Goal: Transaction & Acquisition: Purchase product/service

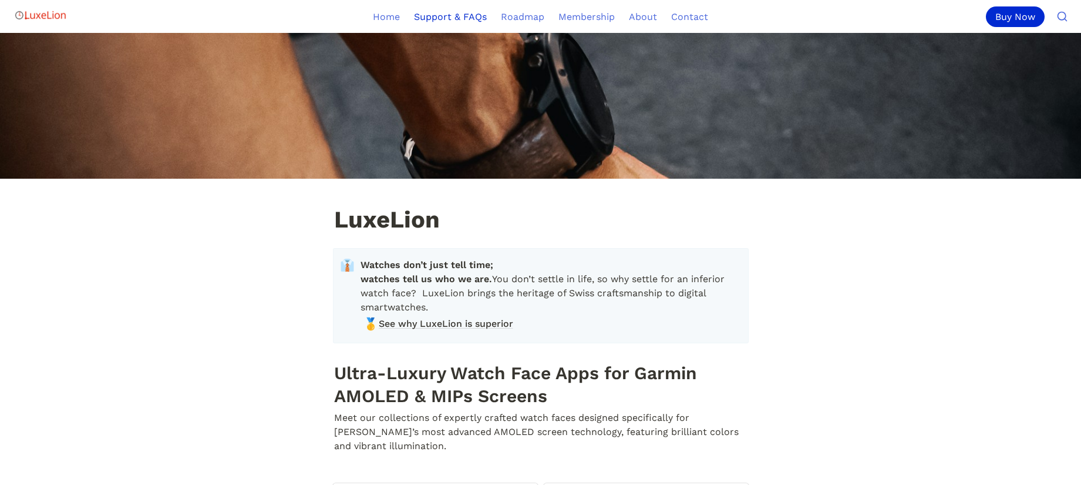
click at [443, 16] on link "Support & FAQs" at bounding box center [450, 16] width 87 height 33
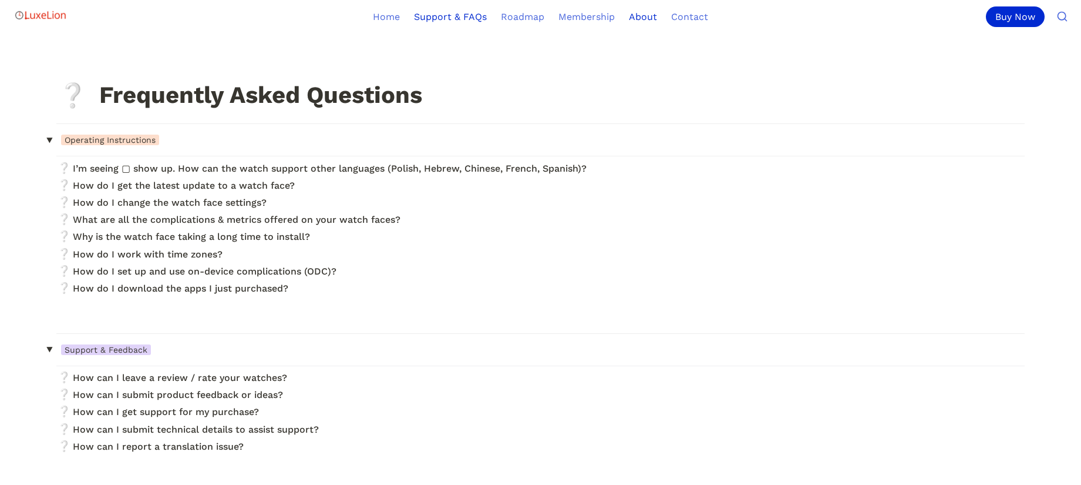
click at [655, 19] on link "About" at bounding box center [643, 16] width 42 height 33
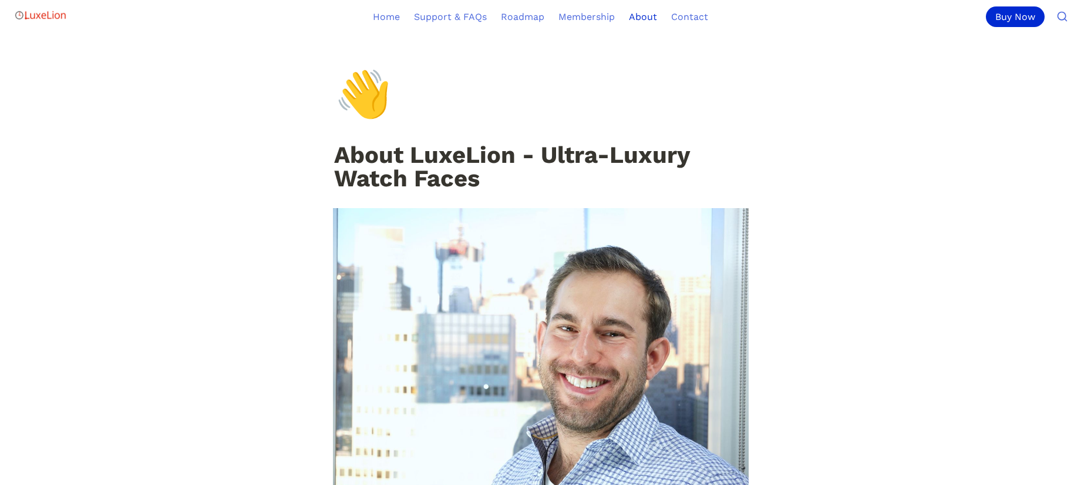
scroll to position [23, 0]
click at [627, 14] on link "About" at bounding box center [643, 16] width 42 height 33
click at [637, 16] on link "About" at bounding box center [643, 16] width 42 height 33
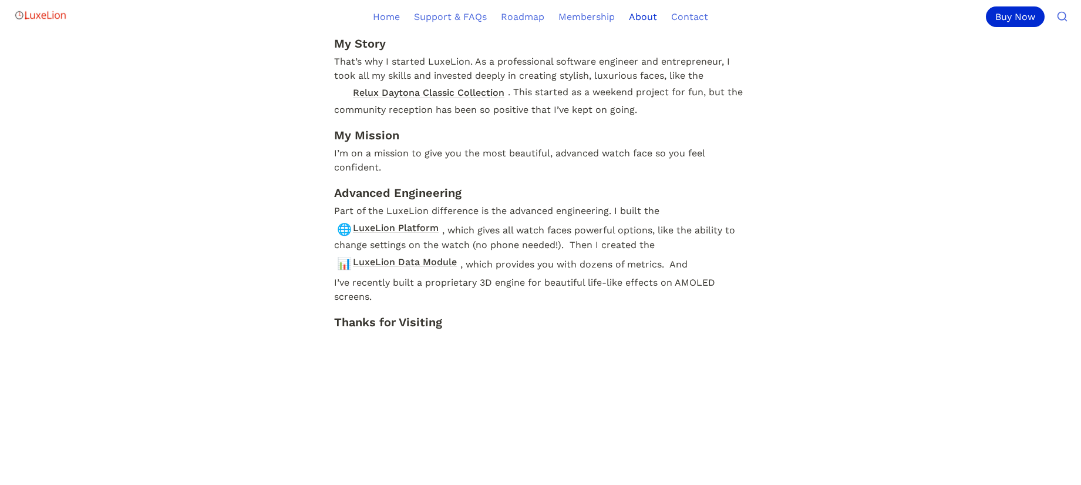
scroll to position [570, 0]
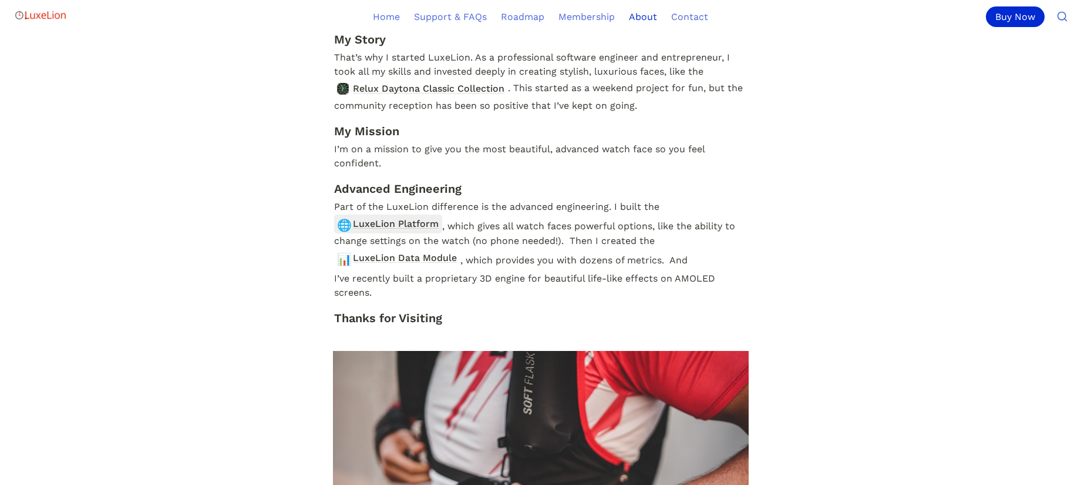
click at [368, 221] on span "LuxeLion Platform" at bounding box center [396, 223] width 88 height 15
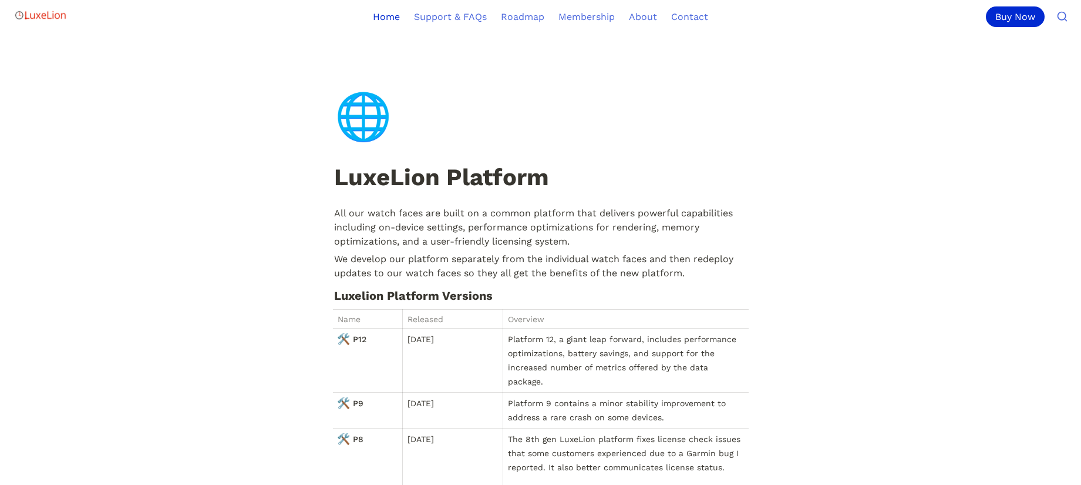
click at [399, 17] on link "Home" at bounding box center [386, 16] width 41 height 33
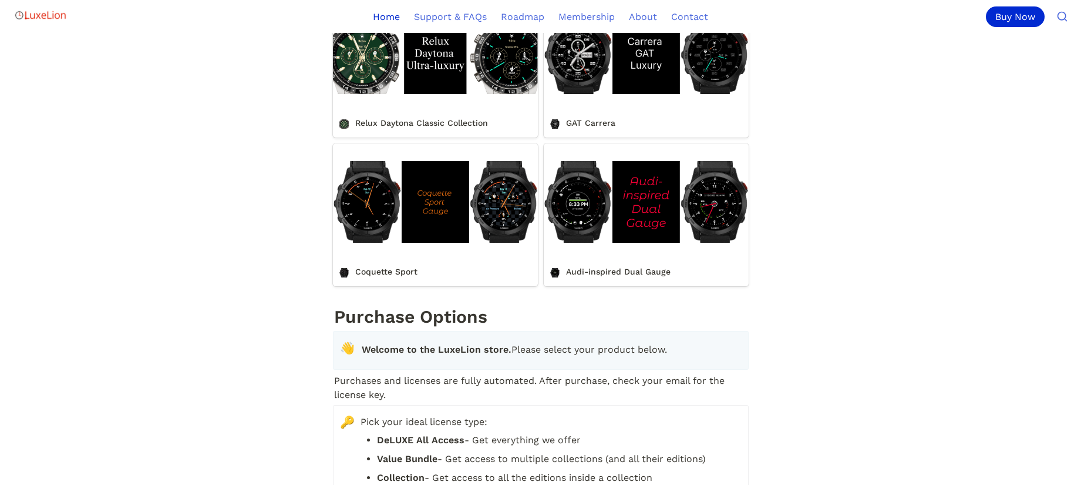
scroll to position [1240, 0]
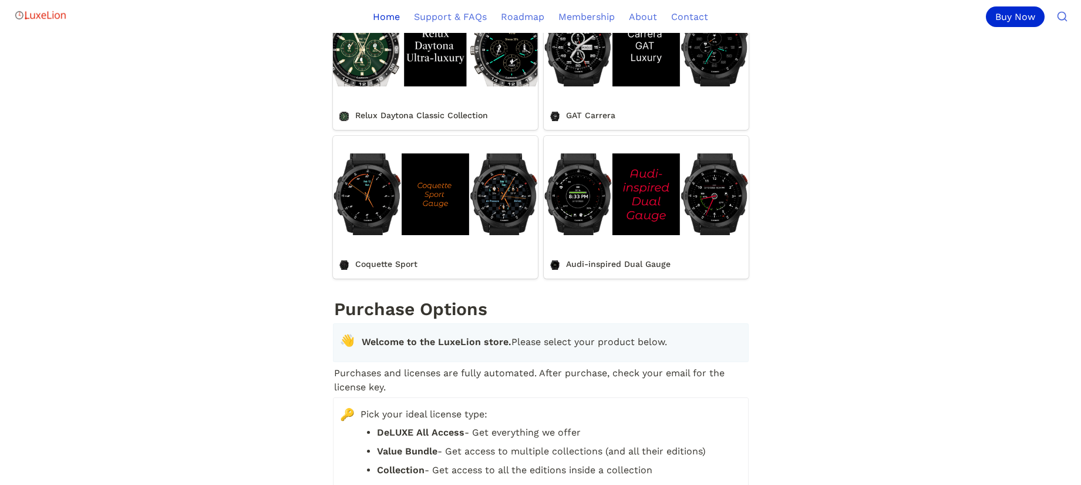
click at [456, 92] on link "Relux Daytona Classic Collection" at bounding box center [435, 57] width 205 height 143
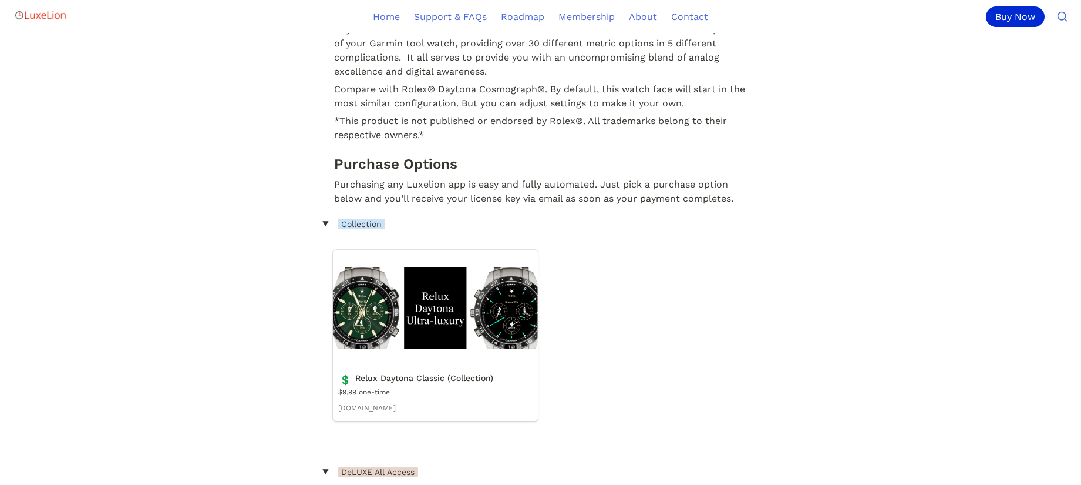
scroll to position [773, 0]
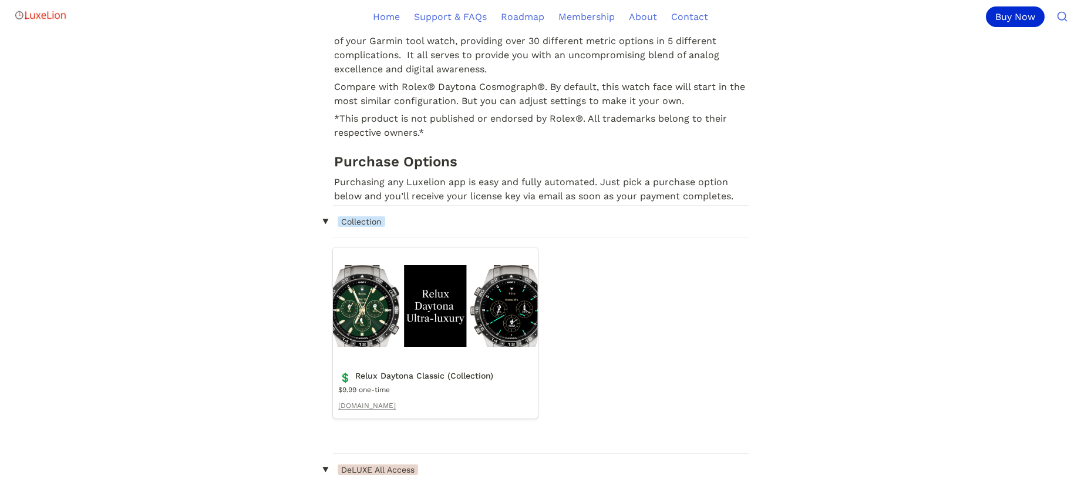
click at [361, 290] on link "Relux Daytona Classic (Collection)" at bounding box center [435, 332] width 205 height 171
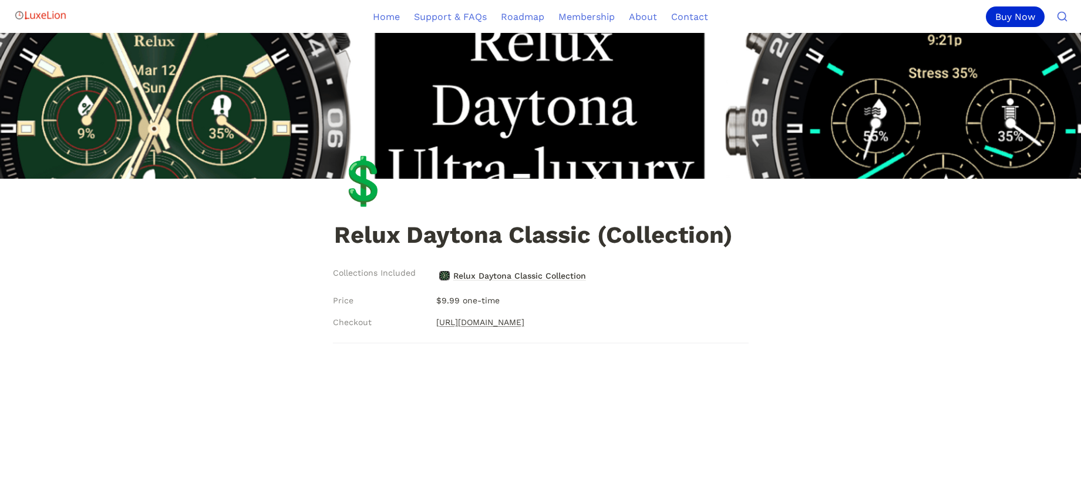
click at [524, 321] on link "[URL][DOMAIN_NAME]" at bounding box center [480, 322] width 88 height 14
click at [818, 1] on div "Buy Now" at bounding box center [943, 16] width 268 height 33
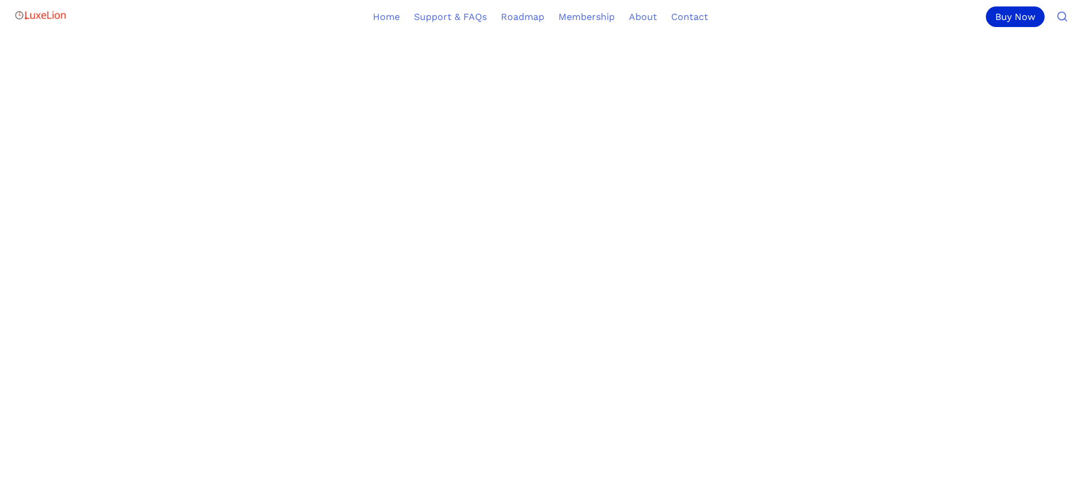
scroll to position [531, 0]
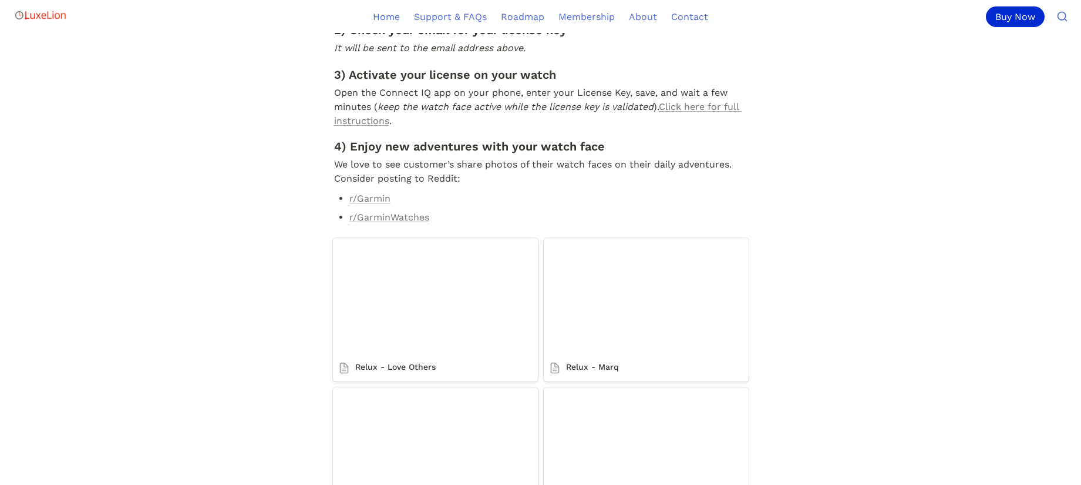
scroll to position [531, 0]
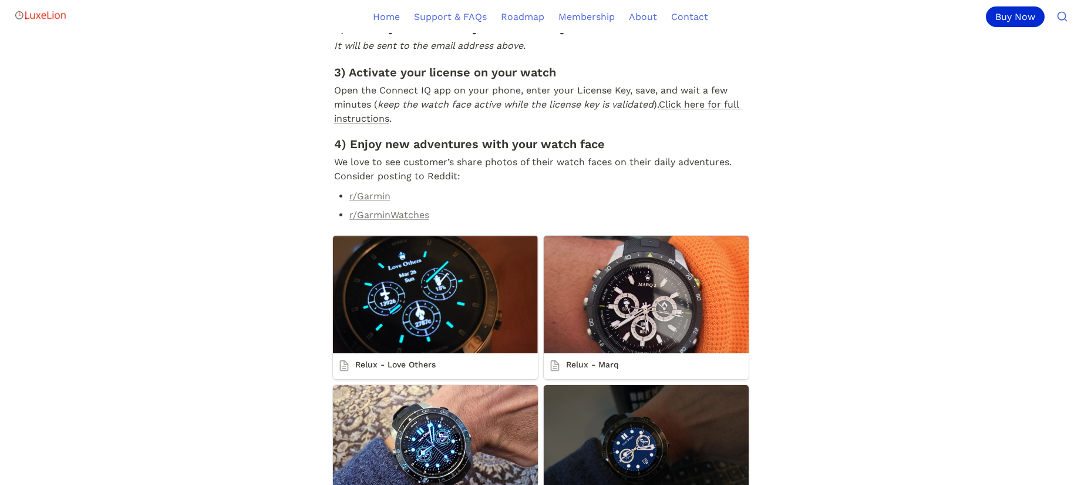
click at [701, 124] on link "Click here for full instructions" at bounding box center [538, 111] width 408 height 25
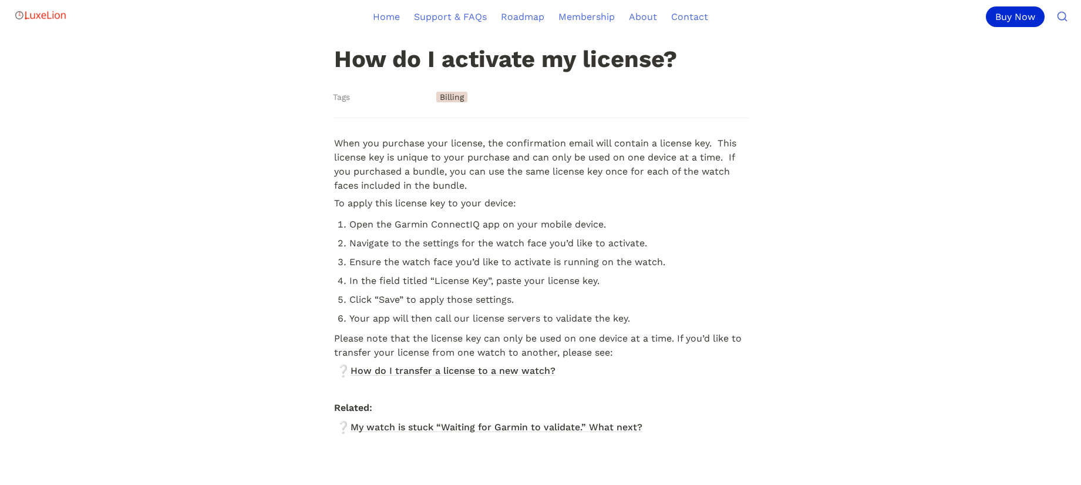
scroll to position [120, 0]
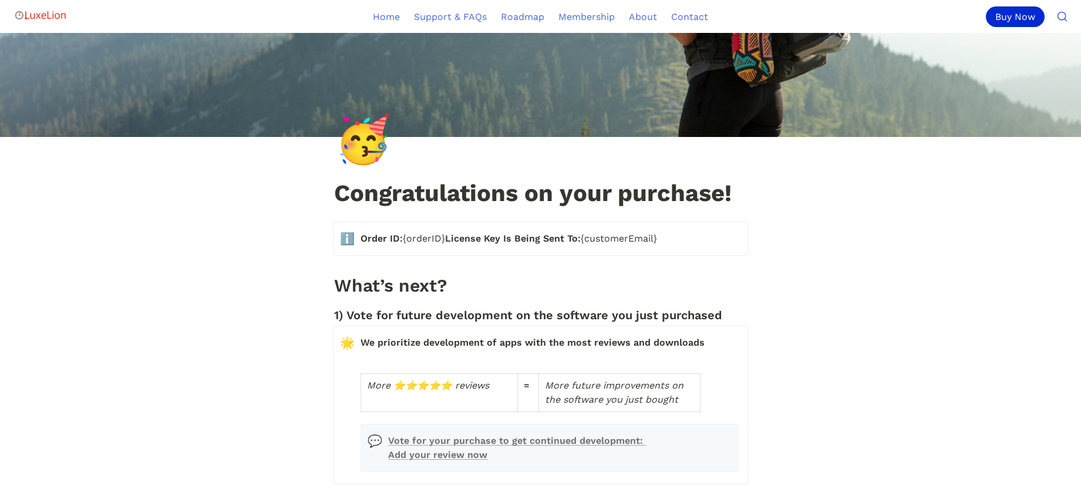
scroll to position [43, 0]
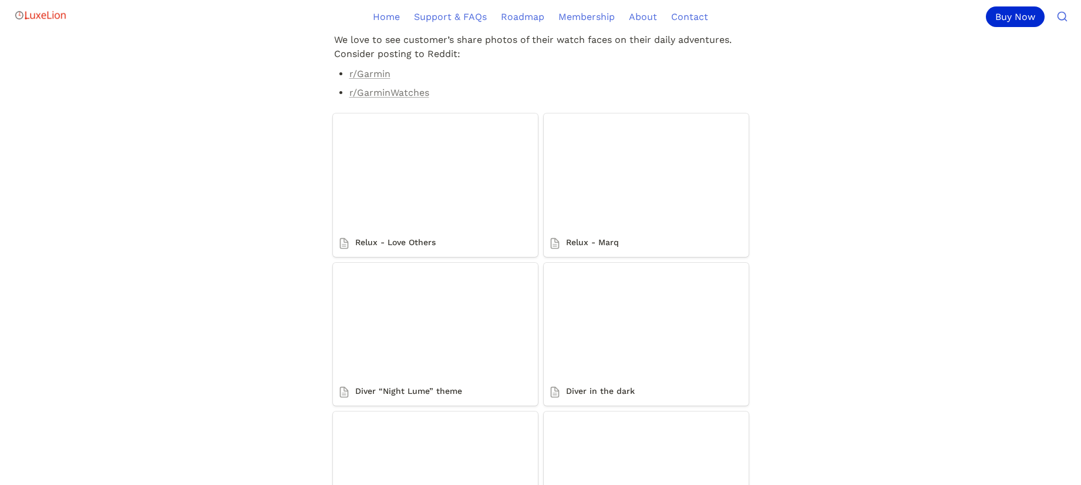
scroll to position [656, 0]
